Goal: Check status: Check status

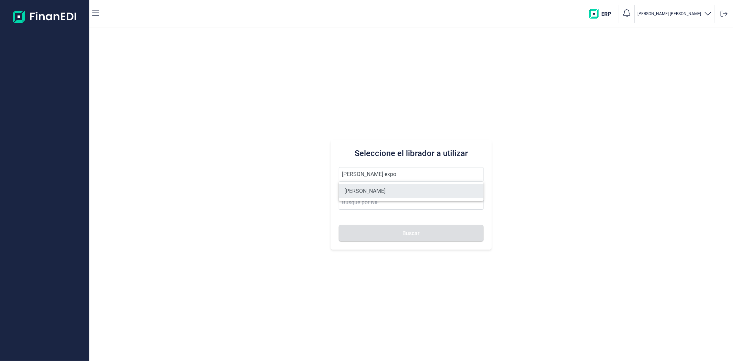
click at [377, 190] on li "[PERSON_NAME]" at bounding box center [411, 191] width 144 height 14
type input "[PERSON_NAME]"
type input "60520338R"
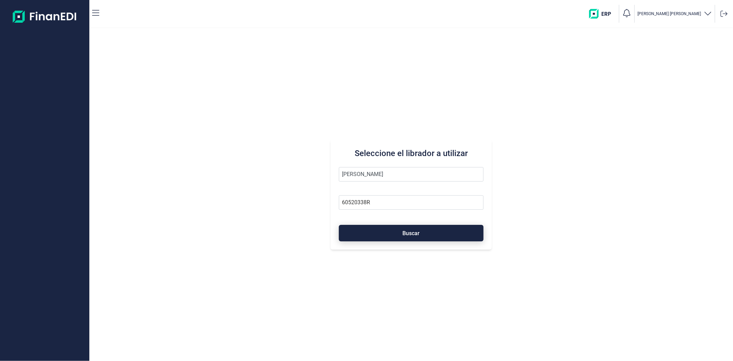
click at [383, 232] on button "Buscar" at bounding box center [411, 233] width 144 height 16
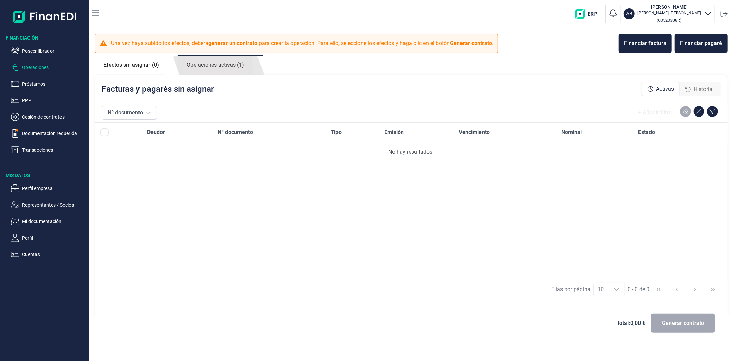
click at [238, 73] on link "Operaciones activas (1)" at bounding box center [215, 65] width 75 height 19
click at [236, 64] on link "Operaciones activas (1)" at bounding box center [215, 65] width 75 height 19
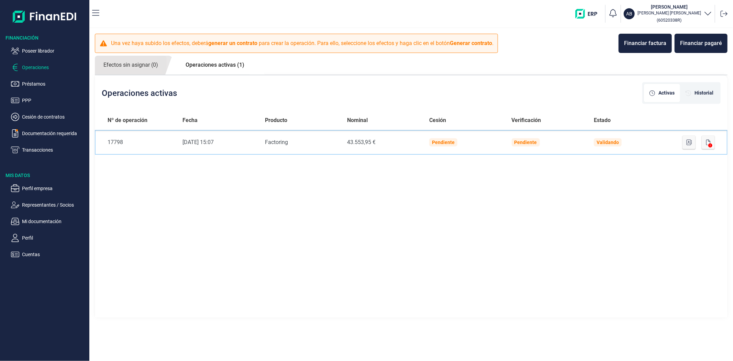
click at [661, 147] on td "Validando" at bounding box center [629, 142] width 82 height 25
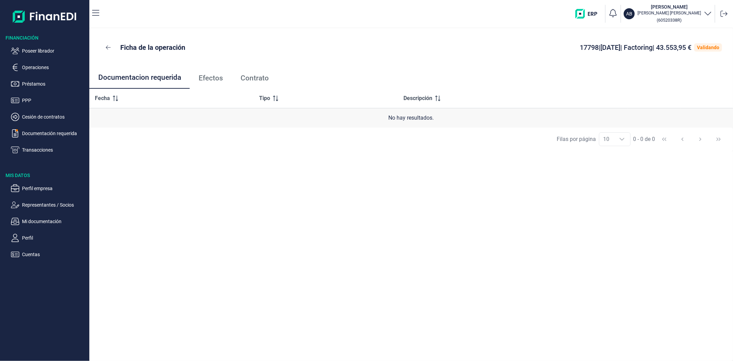
click at [210, 77] on span "Efectos" at bounding box center [211, 78] width 24 height 7
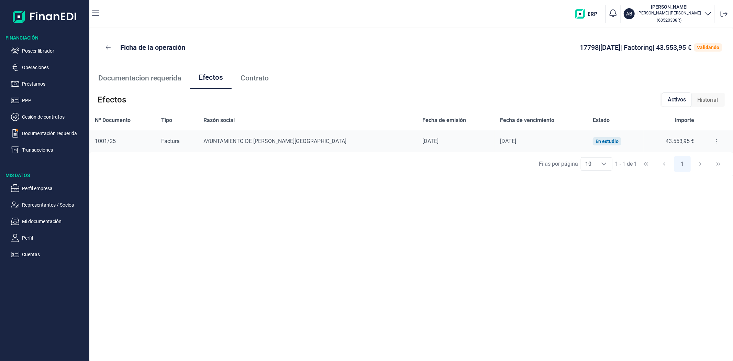
click at [715, 142] on icon at bounding box center [715, 140] width 1 height 5
click at [705, 156] on span "Detalles efecto" at bounding box center [691, 158] width 31 height 7
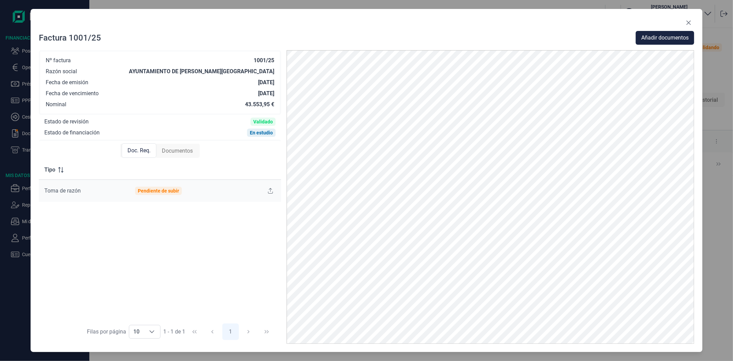
click at [183, 153] on span "Documentos" at bounding box center [177, 151] width 31 height 8
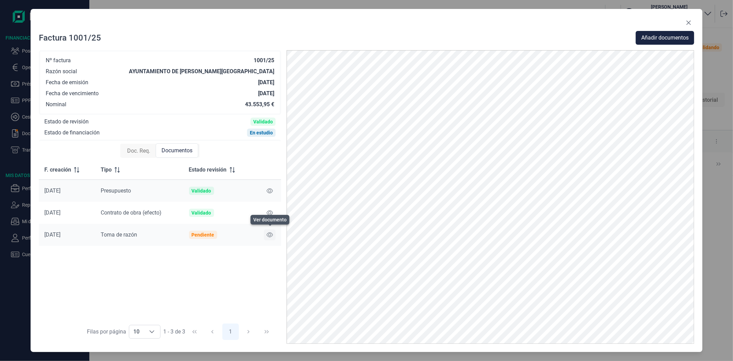
click at [269, 235] on icon at bounding box center [270, 234] width 6 height 5
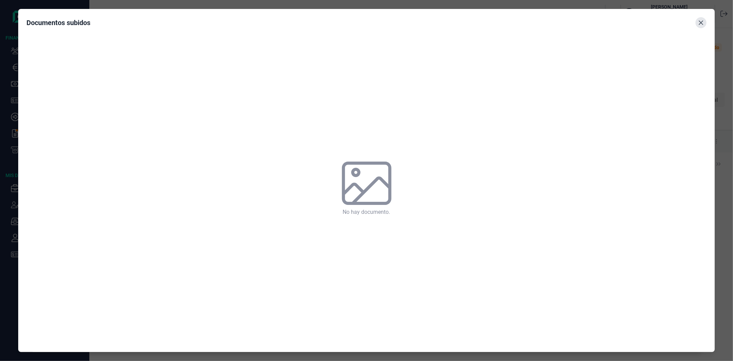
click at [702, 25] on icon "Close" at bounding box center [700, 22] width 5 height 5
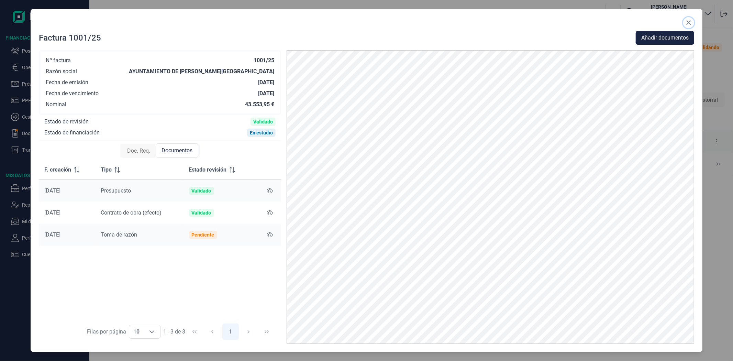
click at [687, 22] on icon "Close" at bounding box center [688, 22] width 5 height 5
